Goal: Ask a question

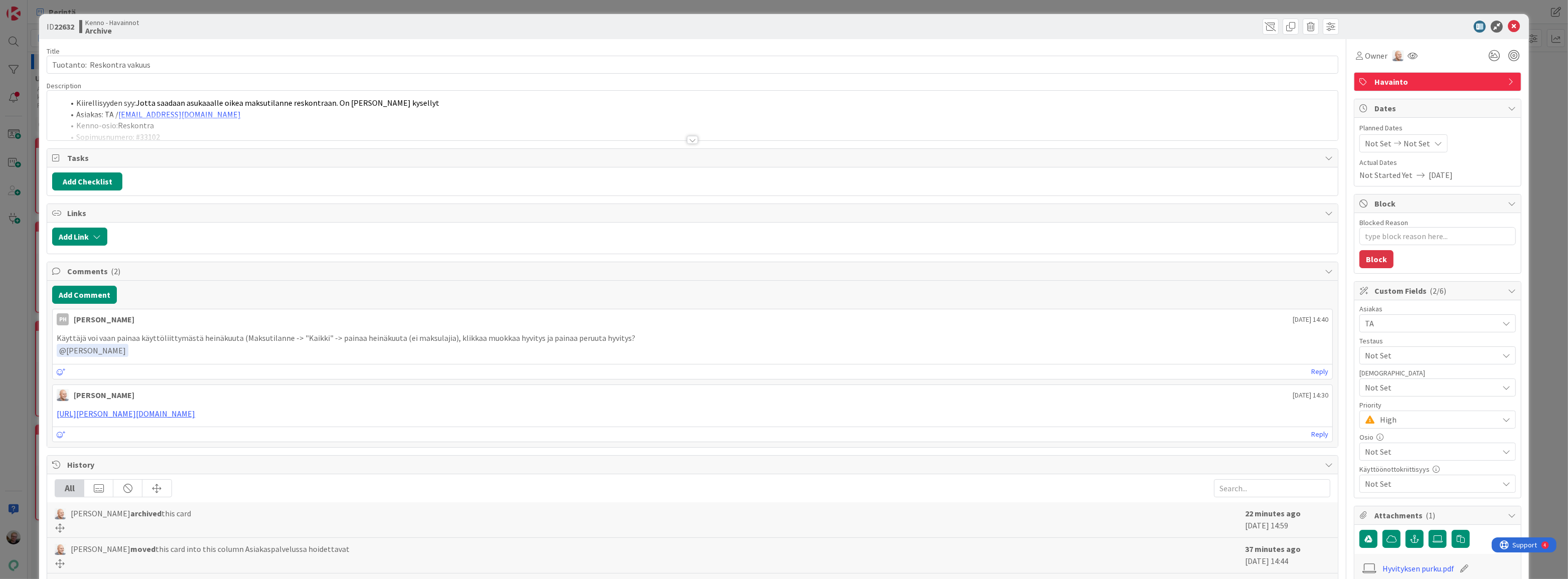
type textarea "x"
click at [511, 121] on div at bounding box center [692, 128] width 1290 height 26
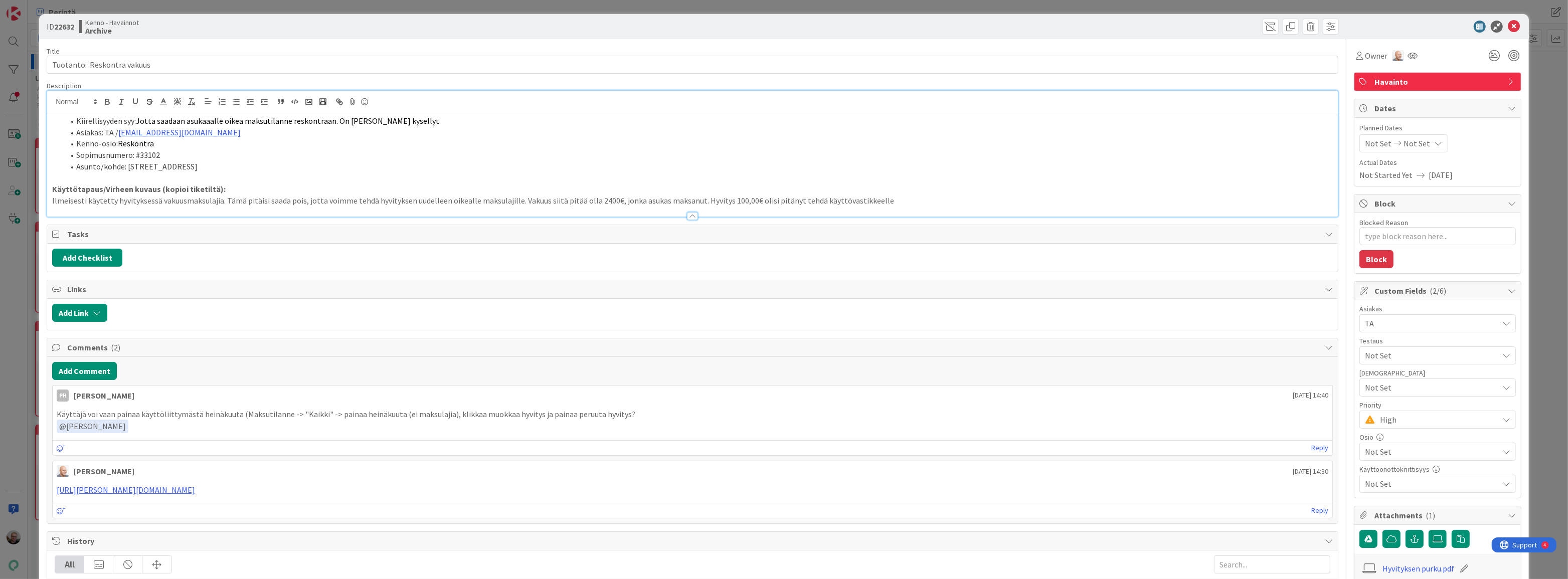
click at [481, 198] on p "Ilmeisesti käytetty hyvityksessä vakuusmaksulajia. Tämä pitäisi saada pois, jot…" at bounding box center [693, 200] width 1281 height 12
click at [562, 202] on p "Ilmeisesti käytetty hyvityksessä vakuusmaksulajia. Tämä pitäisi saada pois, jot…" at bounding box center [693, 200] width 1281 height 12
click at [897, 193] on p "Käyttötapaus/Virheen kuvaus (kopioi tiketiltä):" at bounding box center [693, 189] width 1281 height 12
click at [1508, 26] on icon at bounding box center [1514, 27] width 12 height 12
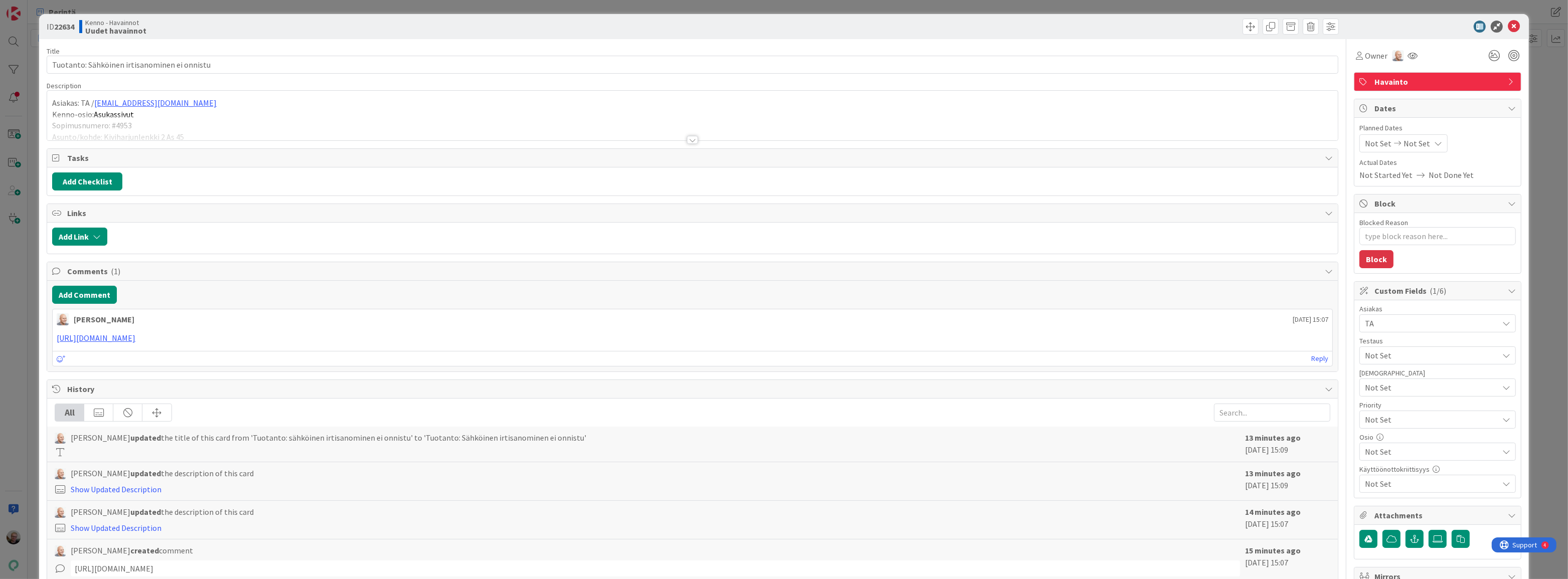
type textarea "x"
click at [340, 124] on div at bounding box center [692, 128] width 1290 height 26
